Goal: Task Accomplishment & Management: Manage account settings

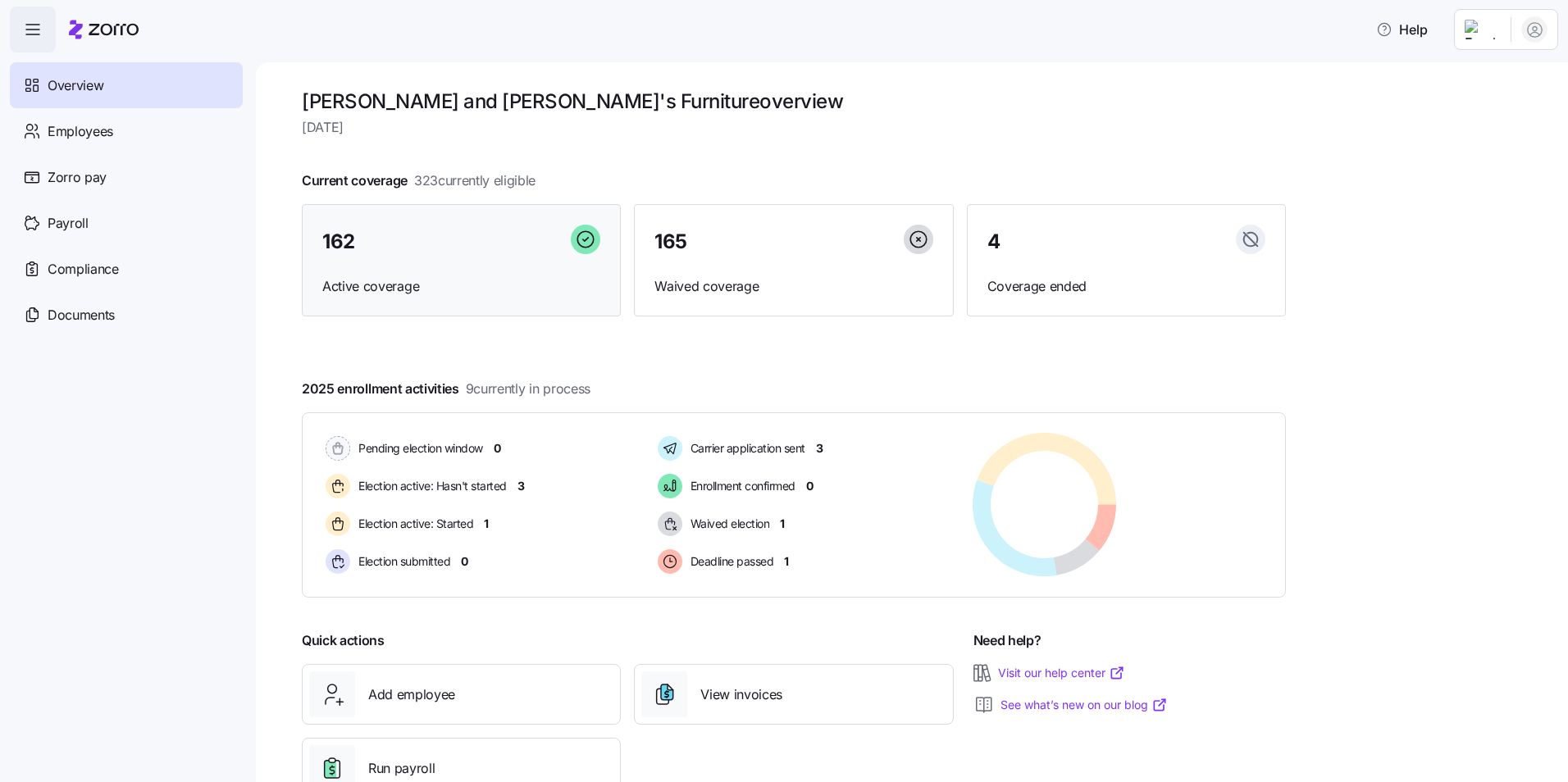
click at [446, 250] on div "162" at bounding box center [461, 242] width 278 height 36
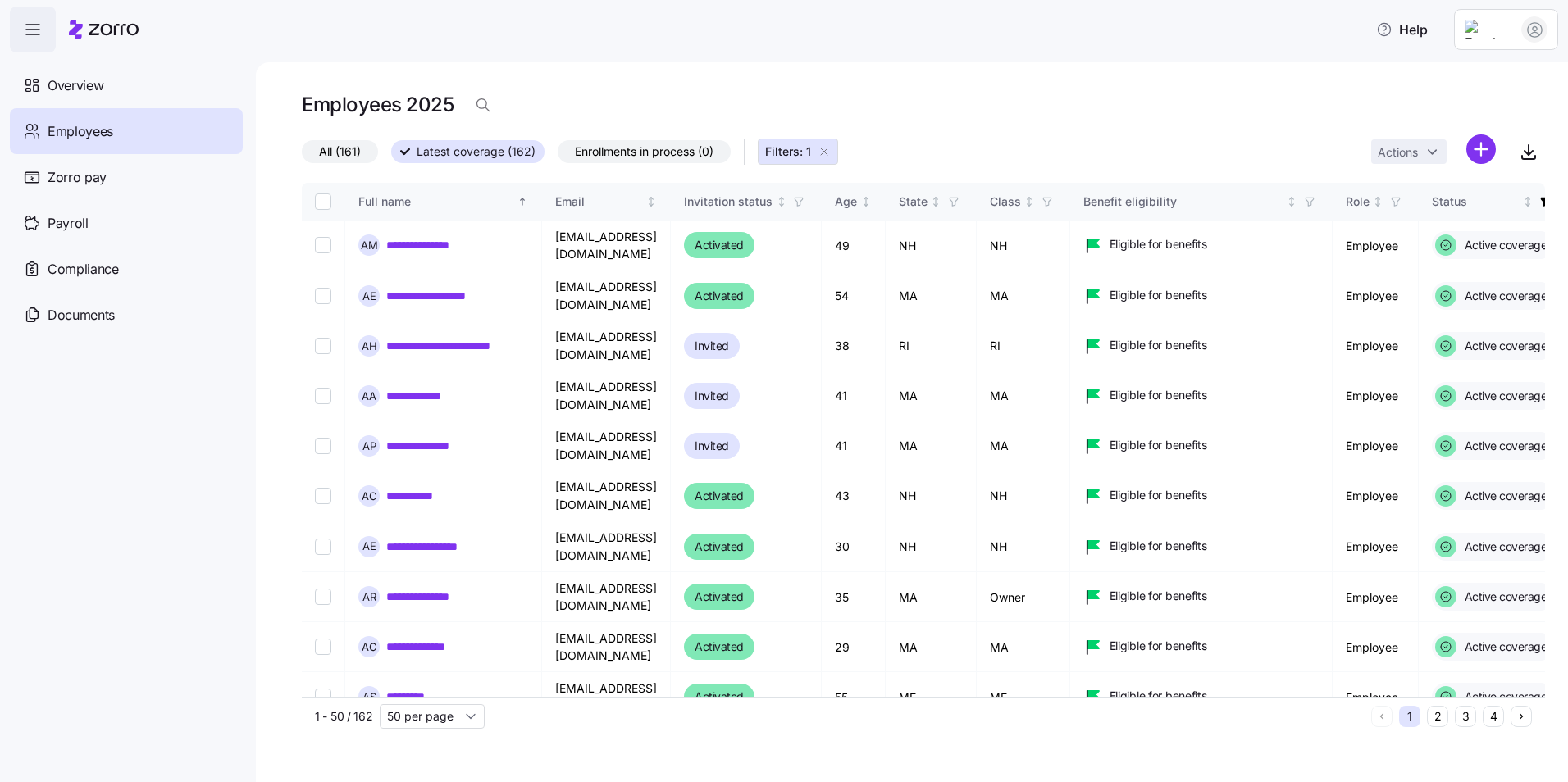
click at [1511, 144] on div "Actions" at bounding box center [1458, 152] width 174 height 36
click at [1525, 146] on icon "button" at bounding box center [1530, 152] width 20 height 20
